Goal: Find specific page/section: Find specific page/section

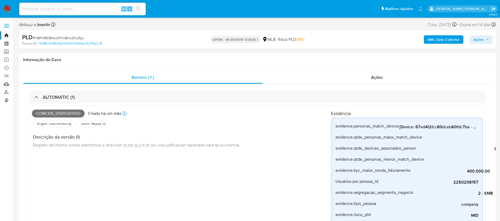
select select "10"
click at [94, 11] on input at bounding box center [82, 9] width 126 height 7
paste input "287344946"
type input "287344946"
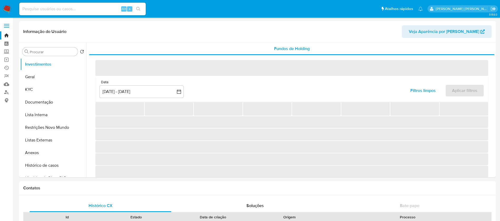
select select "10"
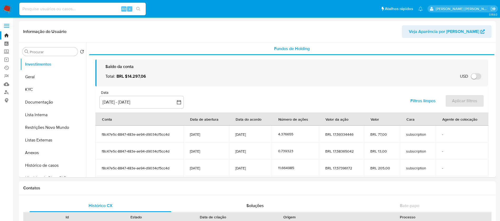
click at [48, 9] on input at bounding box center [82, 9] width 126 height 7
paste input "287344946"
type input "287344946"
click at [44, 65] on button "Investimentos" at bounding box center [51, 64] width 62 height 13
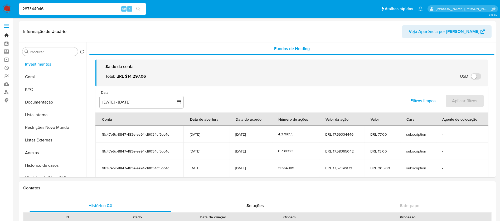
click at [7, 35] on link "Bandeja" at bounding box center [31, 35] width 63 height 8
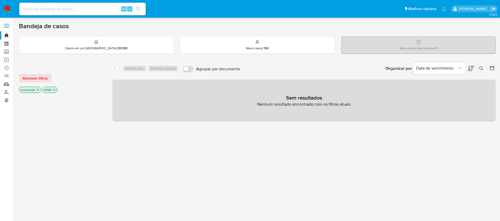
click at [37, 88] on icon "close-filter" at bounding box center [37, 89] width 3 height 3
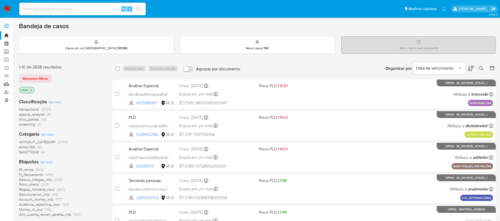
click at [31, 90] on icon "close-filter" at bounding box center [31, 90] width 3 height 3
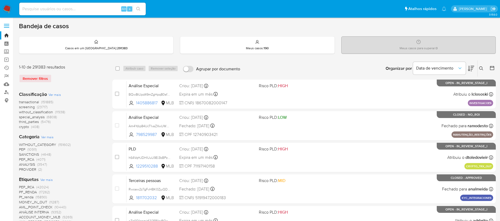
click at [9, 9] on img at bounding box center [7, 8] width 9 height 9
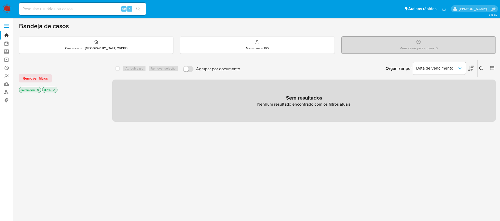
click at [37, 90] on icon "close-filter" at bounding box center [37, 89] width 3 height 3
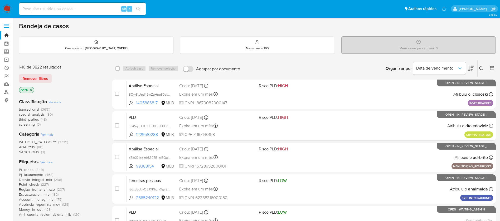
click at [32, 89] on icon "close-filter" at bounding box center [31, 90] width 3 height 3
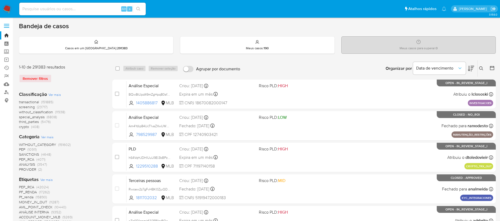
click at [405, 47] on p "Meus casos para superar : 0" at bounding box center [418, 48] width 38 height 4
click at [405, 45] on div "Meus casos para superar : 0" at bounding box center [418, 45] width 154 height 17
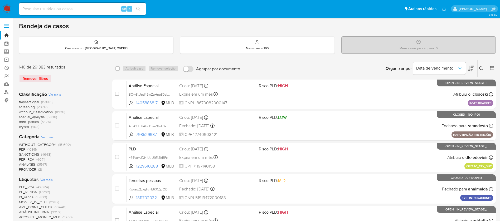
click at [405, 45] on div "Meus casos para superar : 0" at bounding box center [418, 45] width 154 height 17
click at [405, 42] on div "Meus casos para superar : 0" at bounding box center [418, 45] width 154 height 17
